Goal: Use online tool/utility: Utilize a website feature to perform a specific function

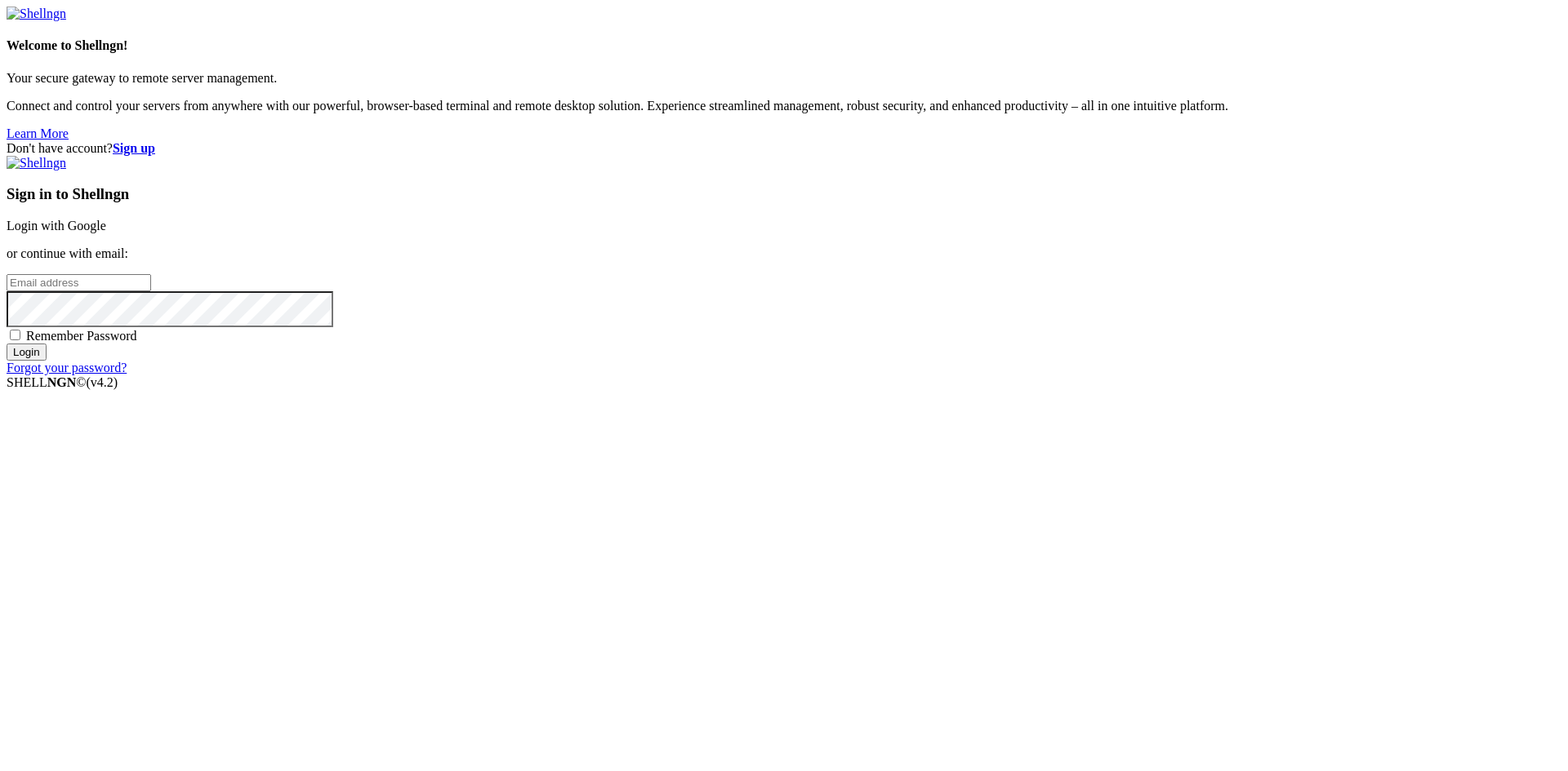
type input "[PERSON_NAME][EMAIL_ADDRESS][DOMAIN_NAME]"
click at [46, 361] on input "Login" at bounding box center [27, 351] width 40 height 17
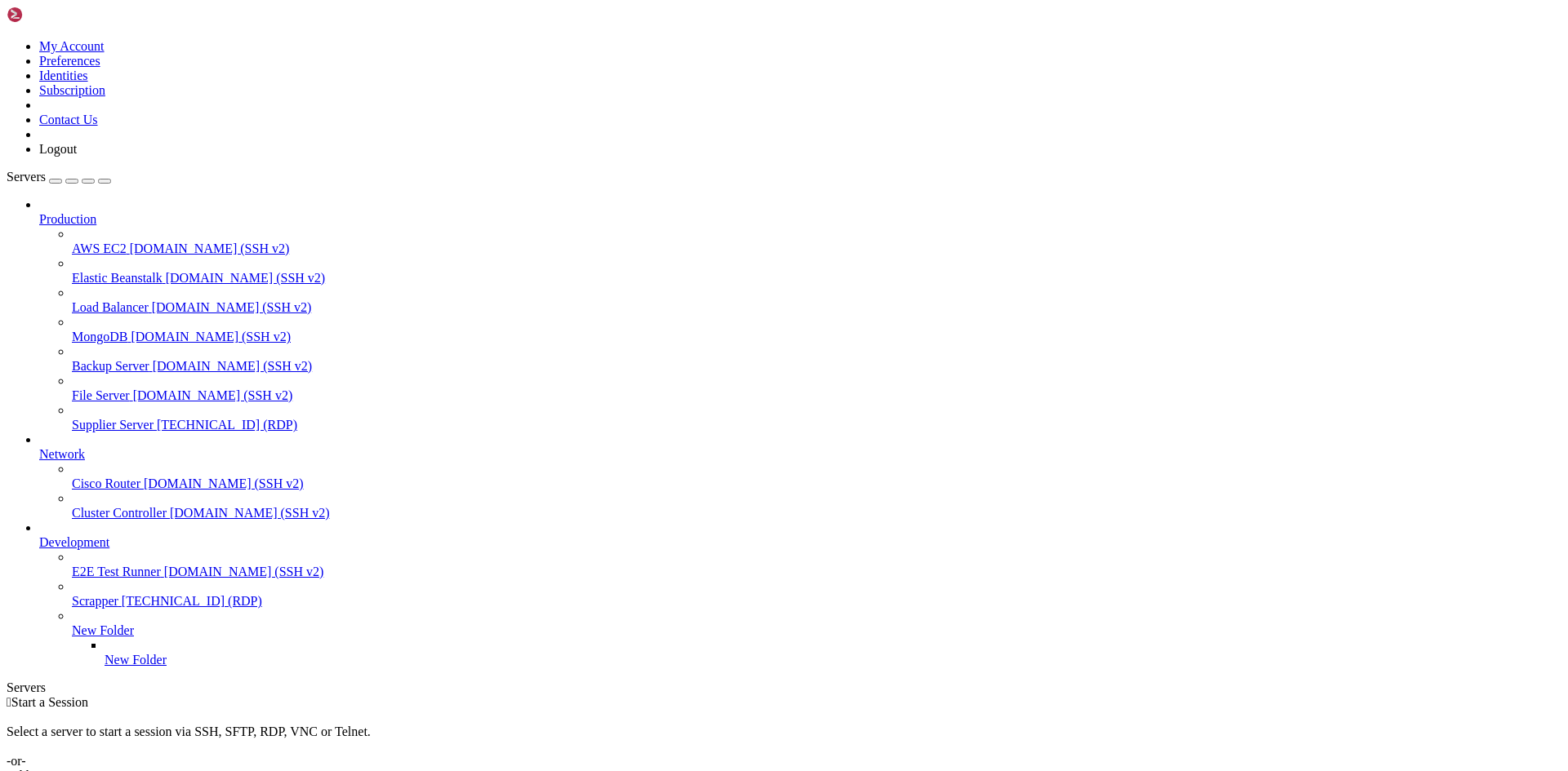
click at [118, 418] on span "Supplier Server" at bounding box center [112, 425] width 82 height 14
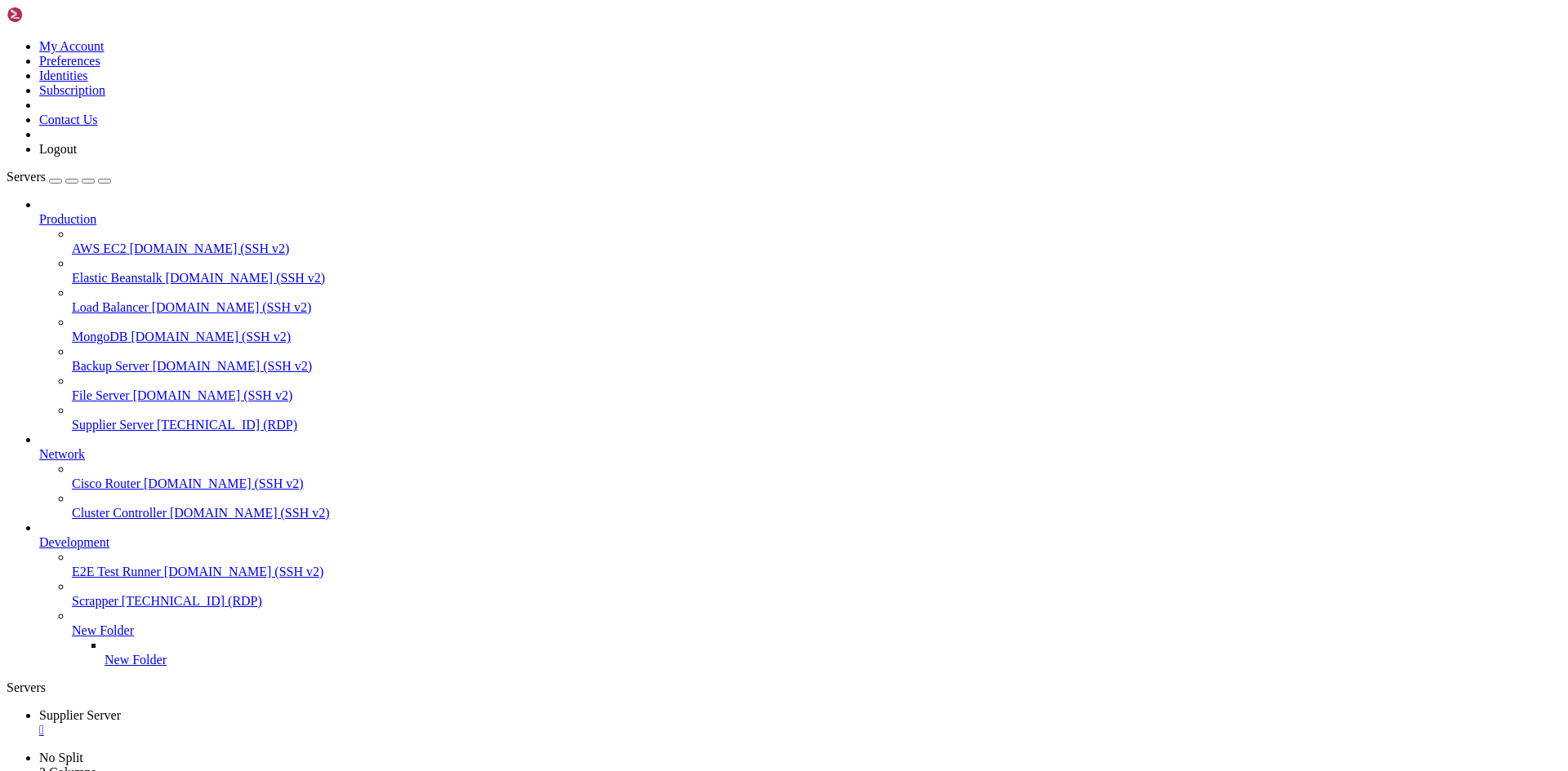
drag, startPoint x: 464, startPoint y: 1130, endPoint x: 364, endPoint y: 1131, distance: 100.0
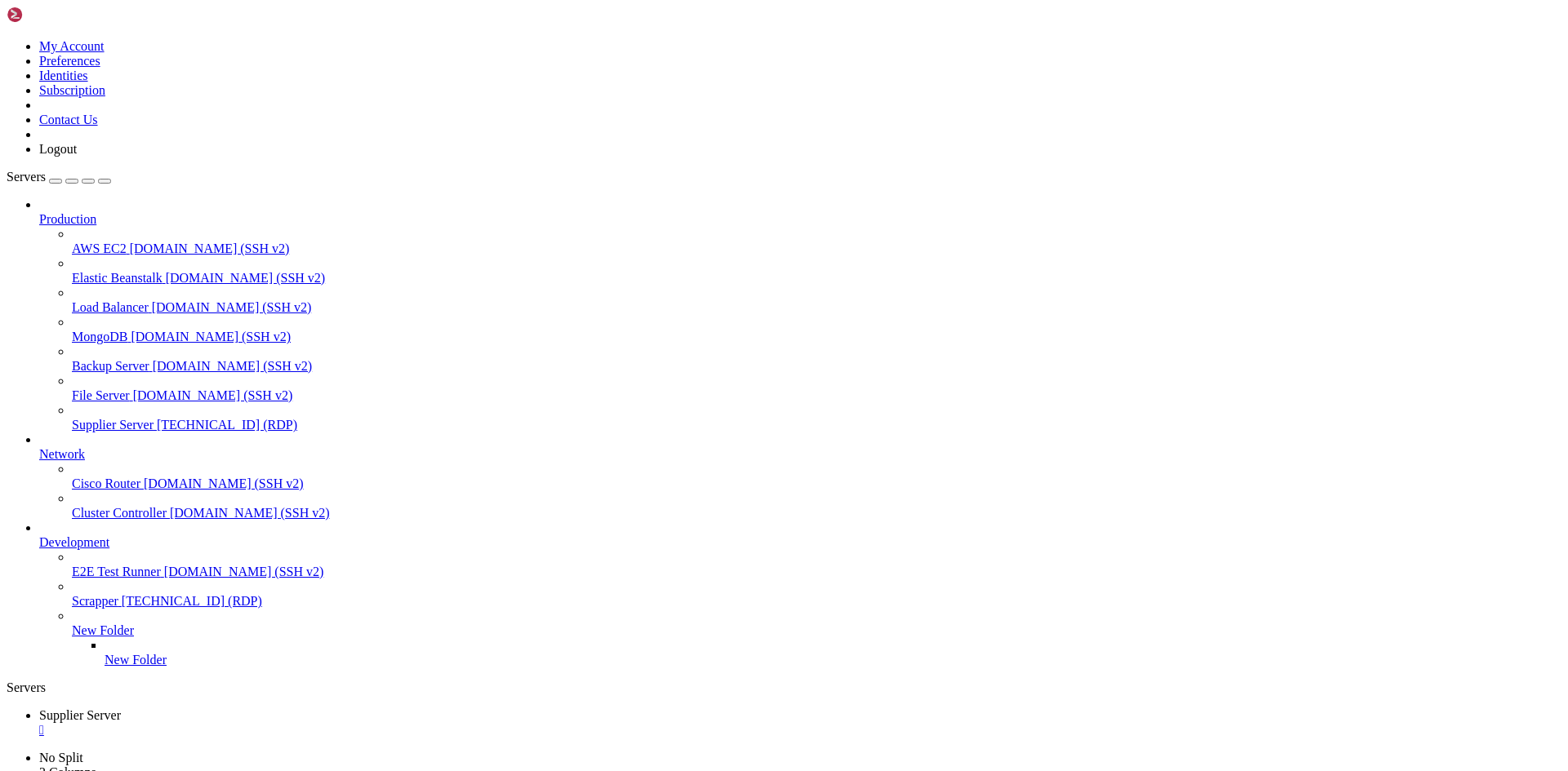
drag, startPoint x: 464, startPoint y: 1135, endPoint x: 366, endPoint y: 1132, distance: 98.0
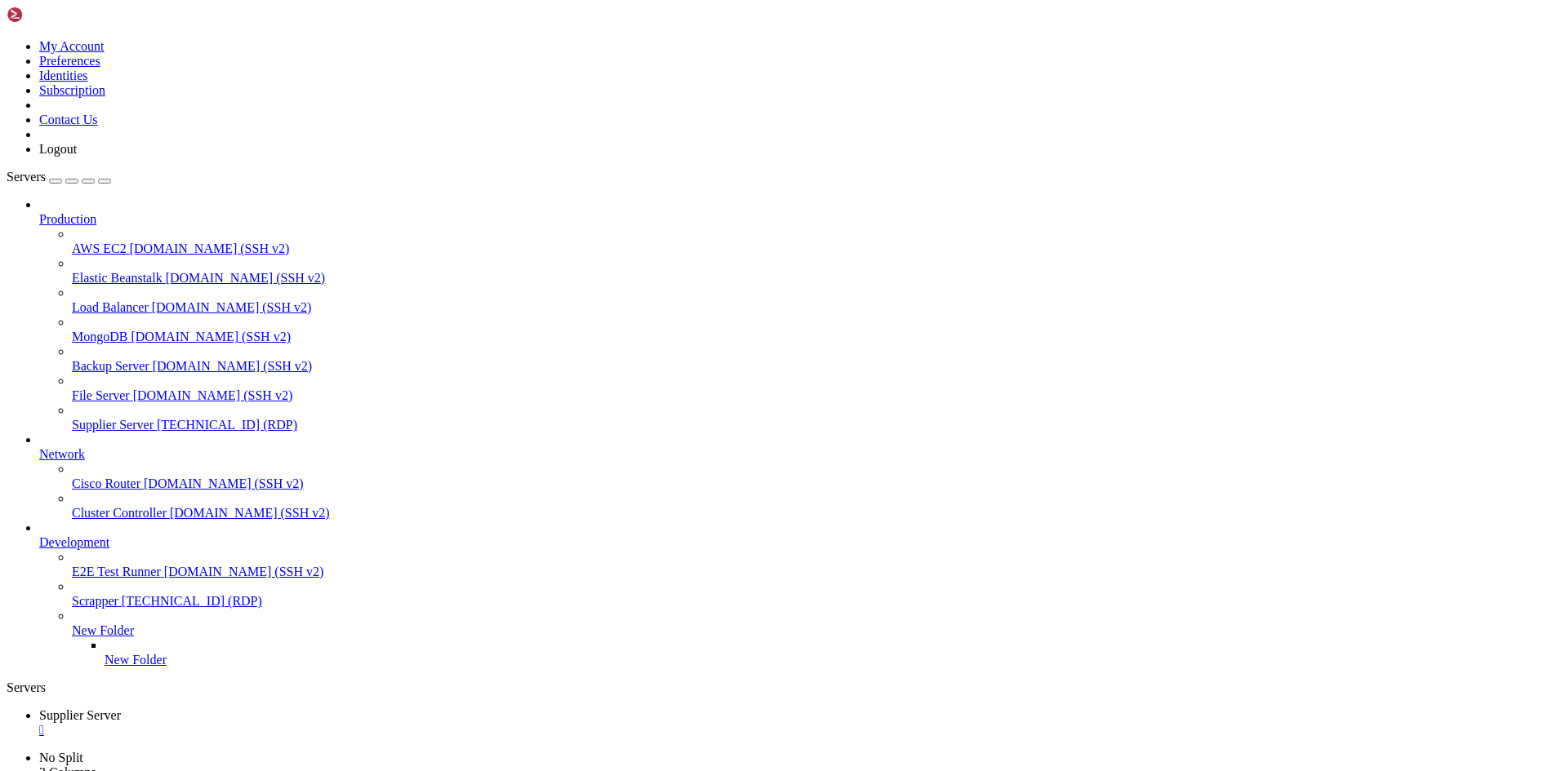
drag, startPoint x: 466, startPoint y: 1132, endPoint x: 365, endPoint y: 1131, distance: 101.0
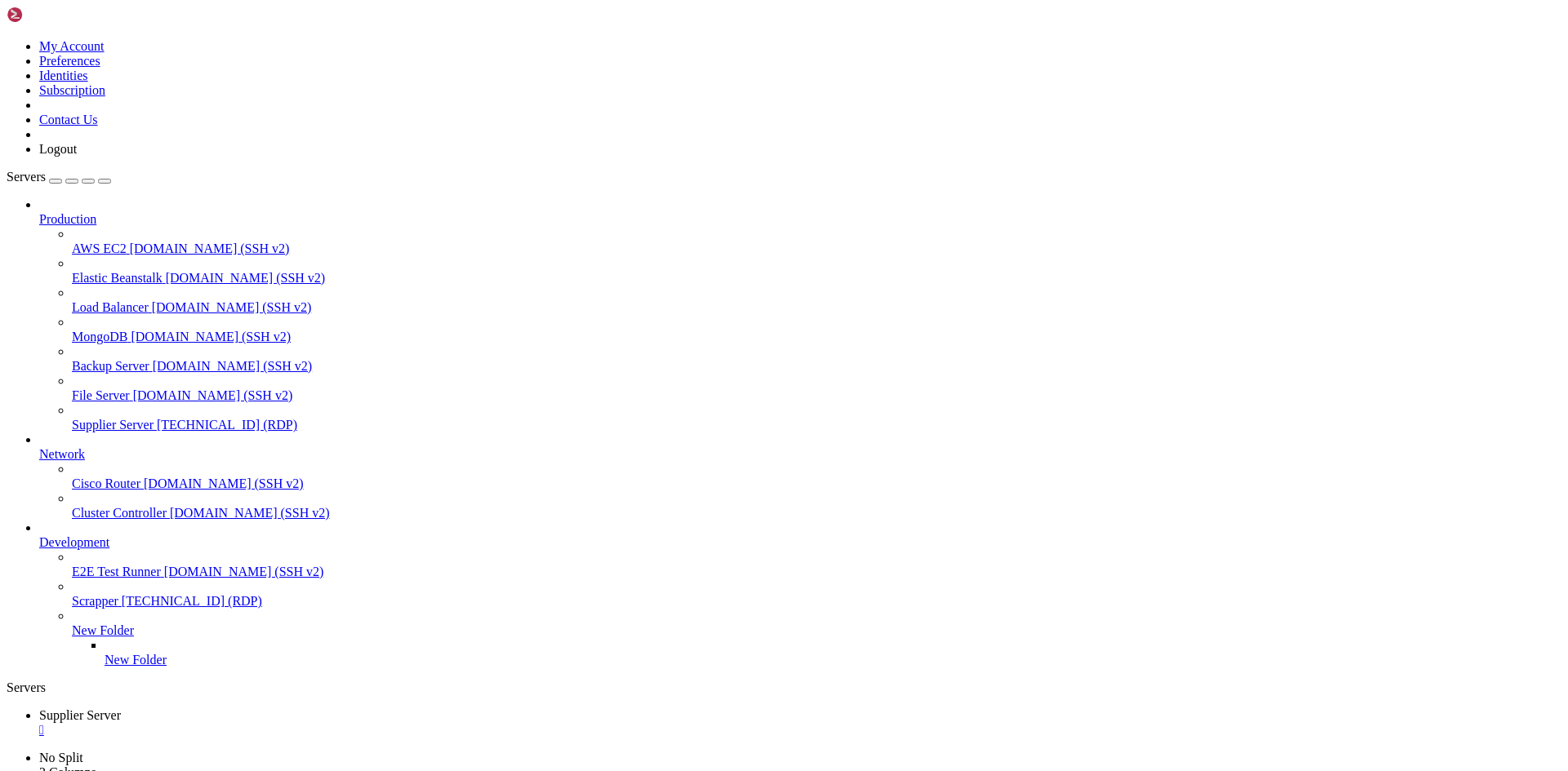
click at [156, 418] on span "[TECHNICAL_ID] (RDP)" at bounding box center [226, 425] width 141 height 14
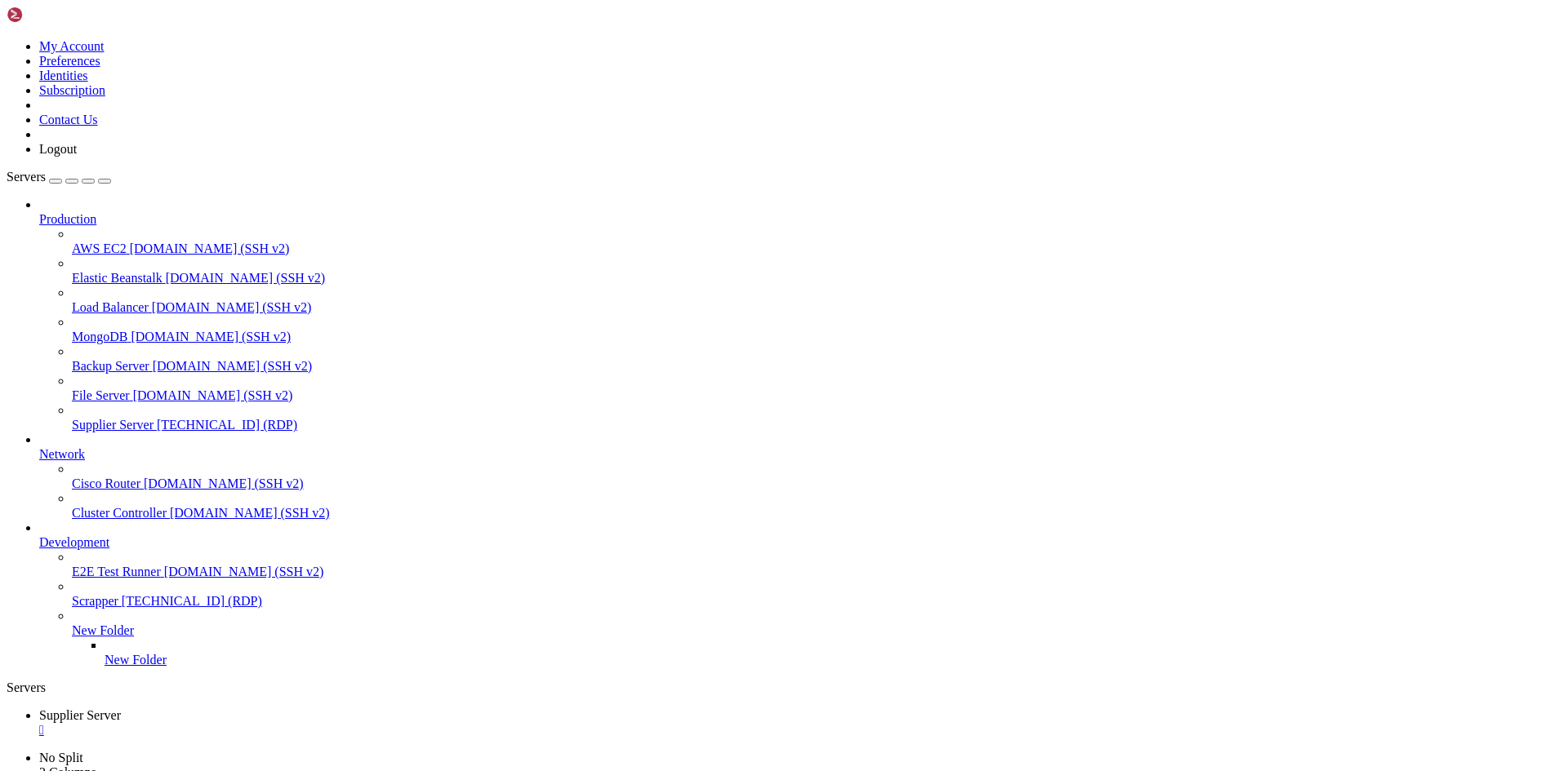
drag, startPoint x: 95, startPoint y: 1097, endPoint x: 91, endPoint y: 1115, distance: 18.4
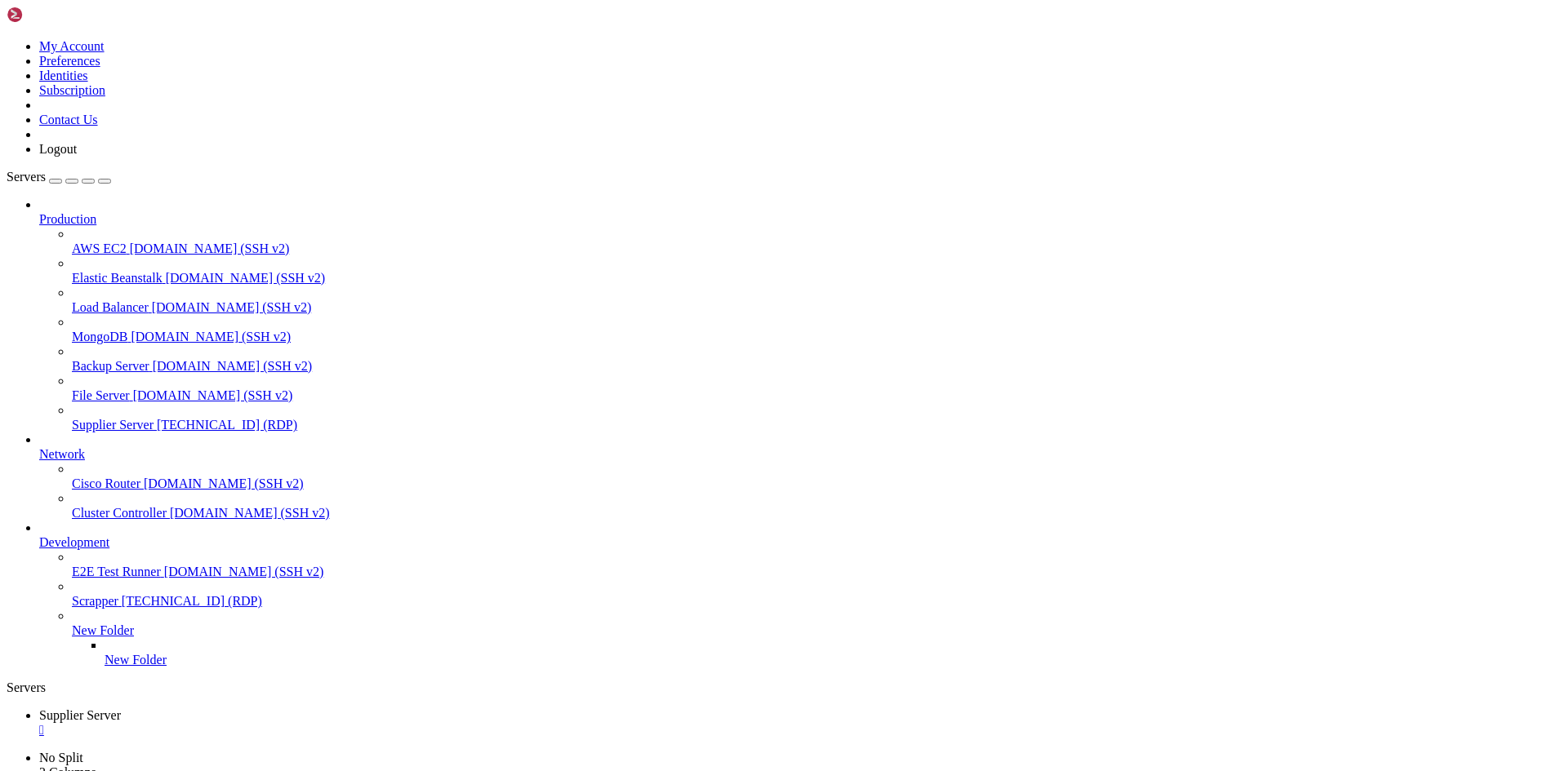
drag, startPoint x: 466, startPoint y: 1132, endPoint x: 359, endPoint y: 1134, distance: 107.0
drag, startPoint x: 464, startPoint y: 1132, endPoint x: 365, endPoint y: 1136, distance: 99.1
